Goal: Navigation & Orientation: Find specific page/section

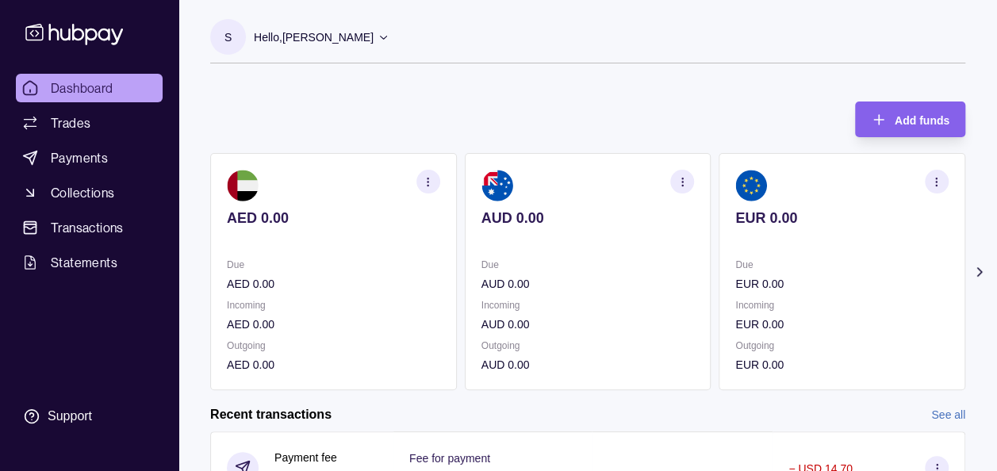
click at [976, 268] on icon at bounding box center [980, 272] width 16 height 16
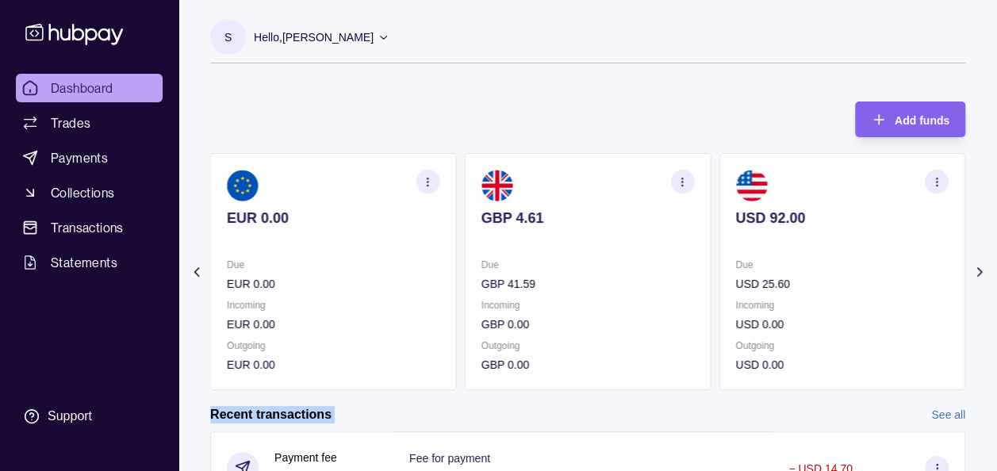
click at [976, 268] on icon at bounding box center [980, 272] width 16 height 16
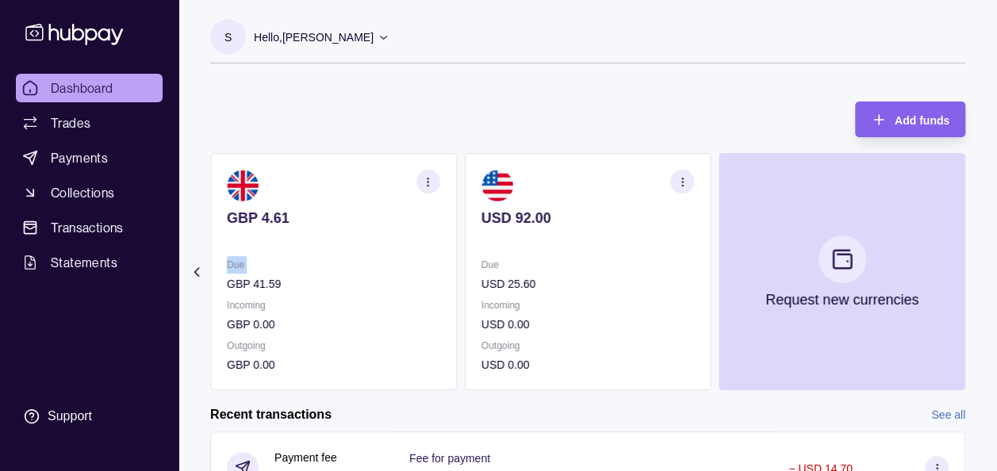
click at [976, 268] on section "Add funds AED 0.00 Due AED 0.00 Incoming AED 0.00 Outgoing AED 0.00 AUD 0.00 Du…" at bounding box center [587, 455] width 819 height 739
click at [81, 132] on span "Trades" at bounding box center [71, 122] width 40 height 19
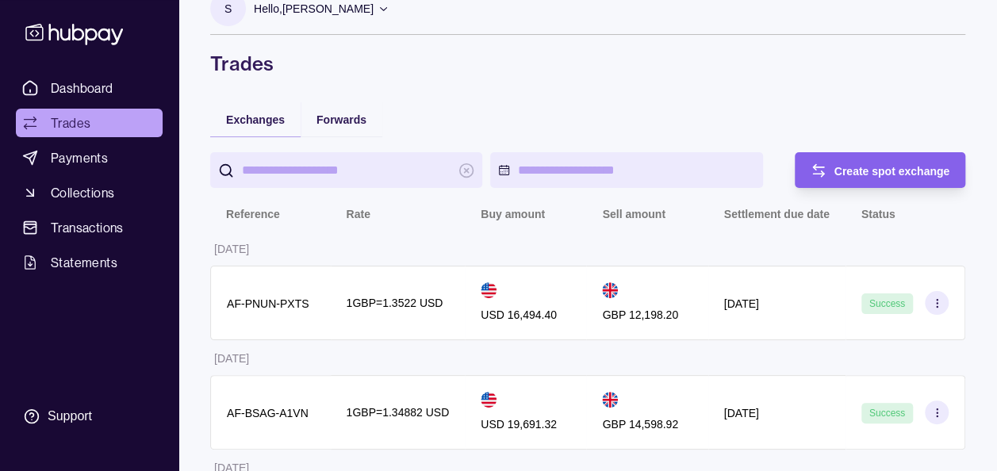
scroll to position [32, 0]
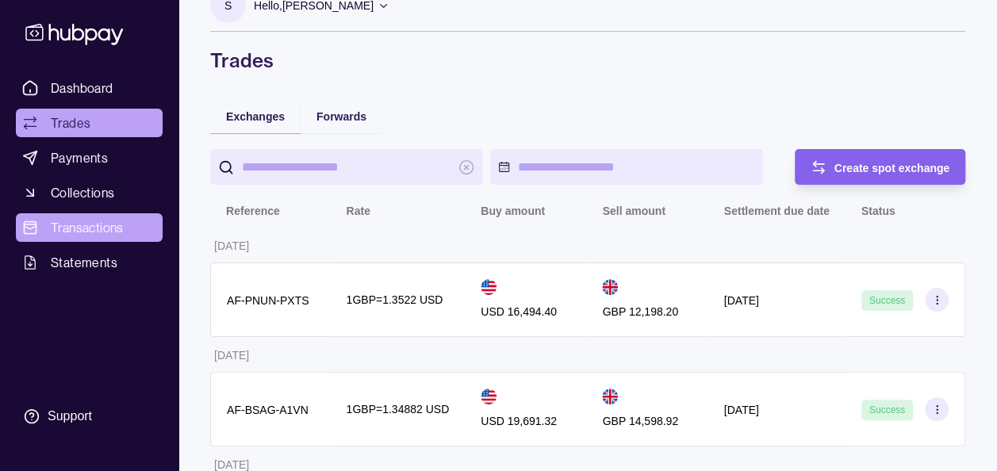
click at [112, 232] on span "Transactions" at bounding box center [87, 227] width 73 height 19
